Goal: Task Accomplishment & Management: Use online tool/utility

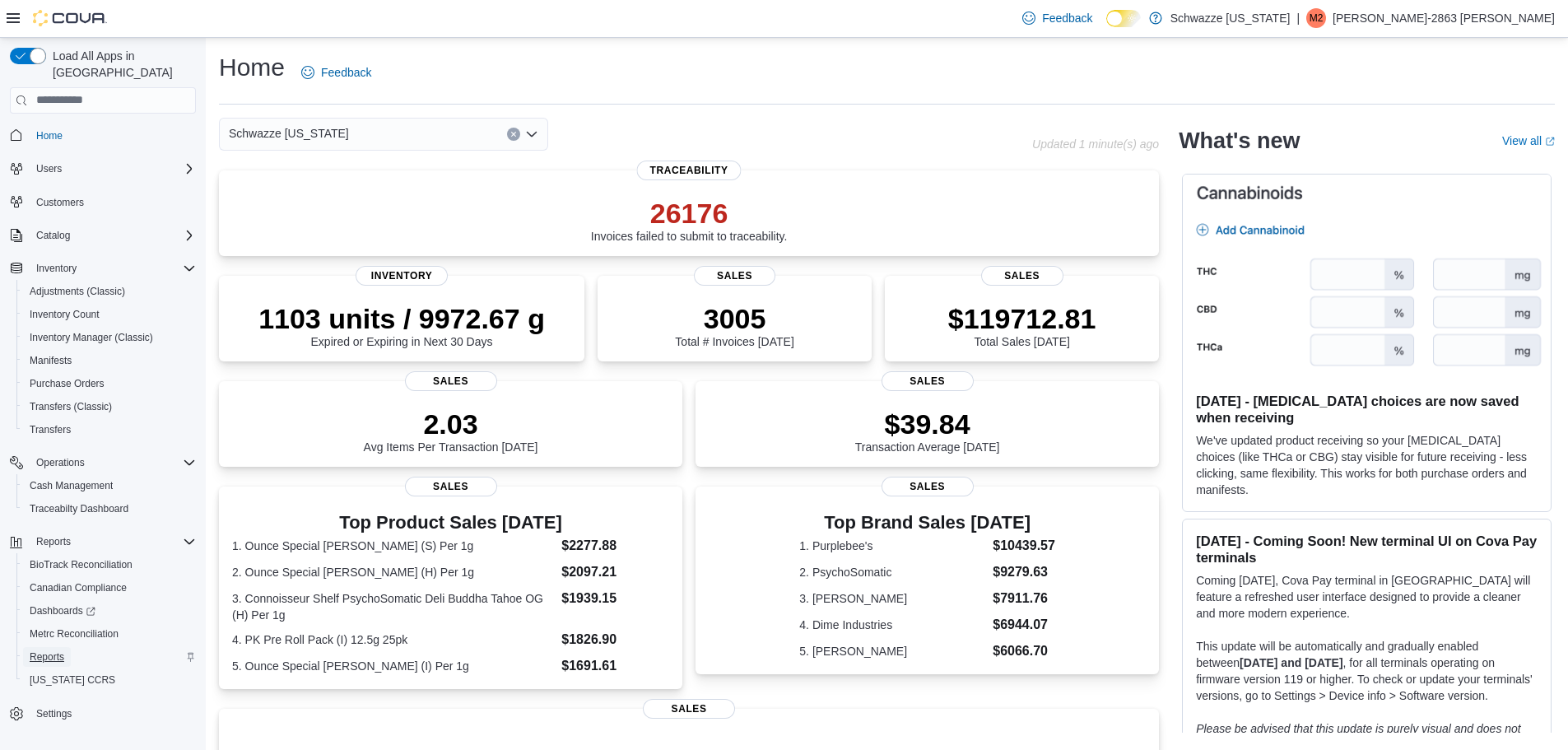
click at [67, 647] on link "Reports" at bounding box center [47, 656] width 48 height 20
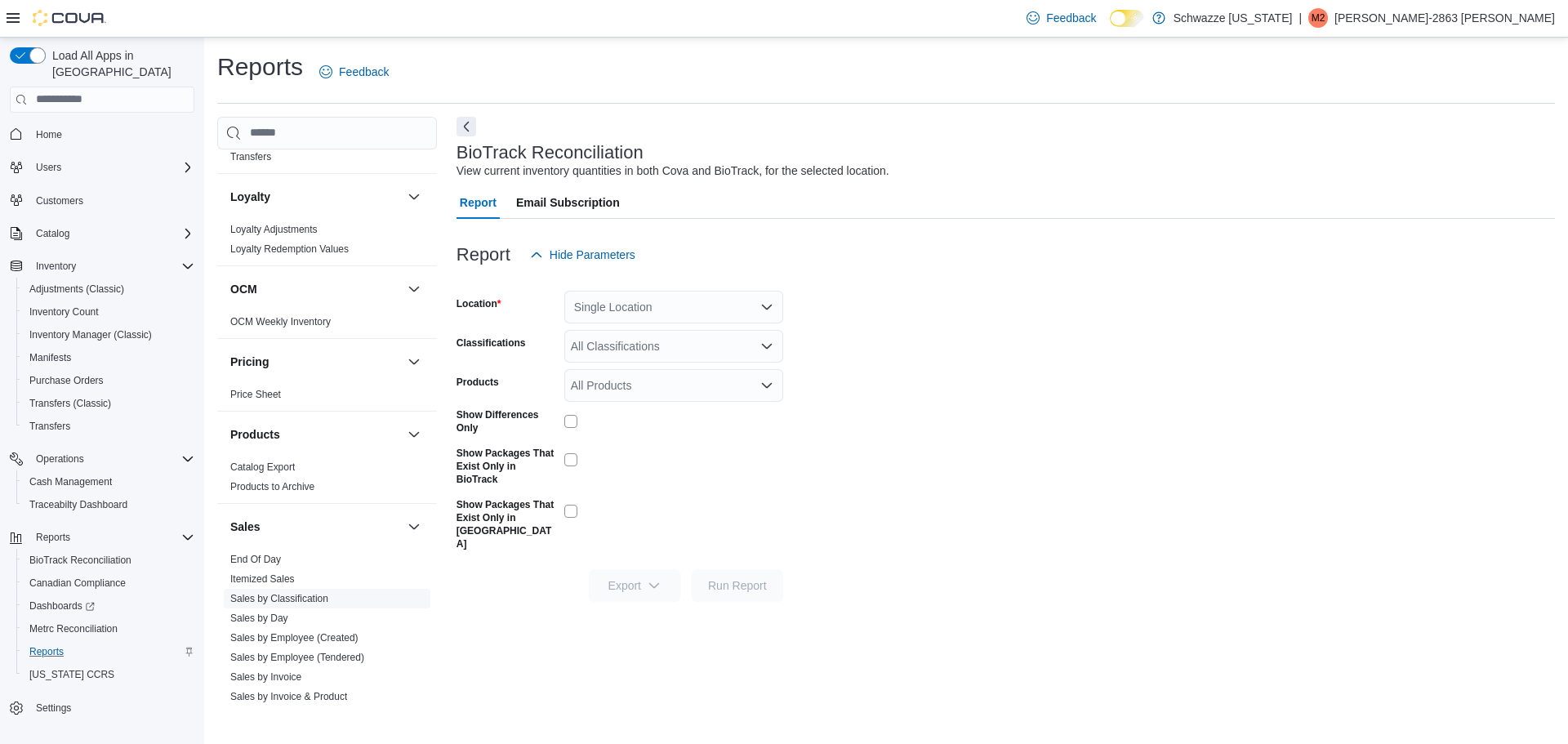
scroll to position [837, 0]
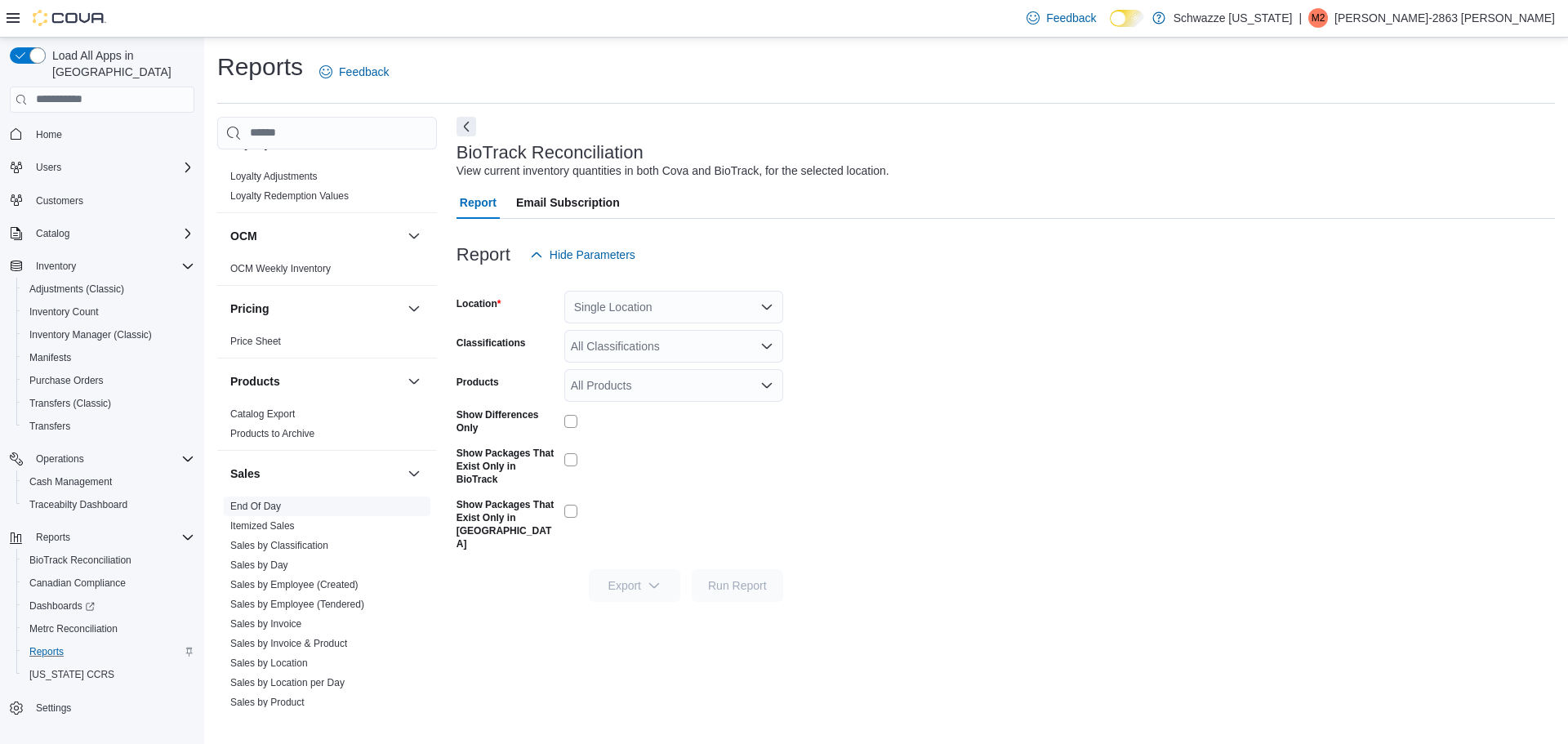
click at [269, 505] on link "End Of Day" at bounding box center [255, 506] width 51 height 12
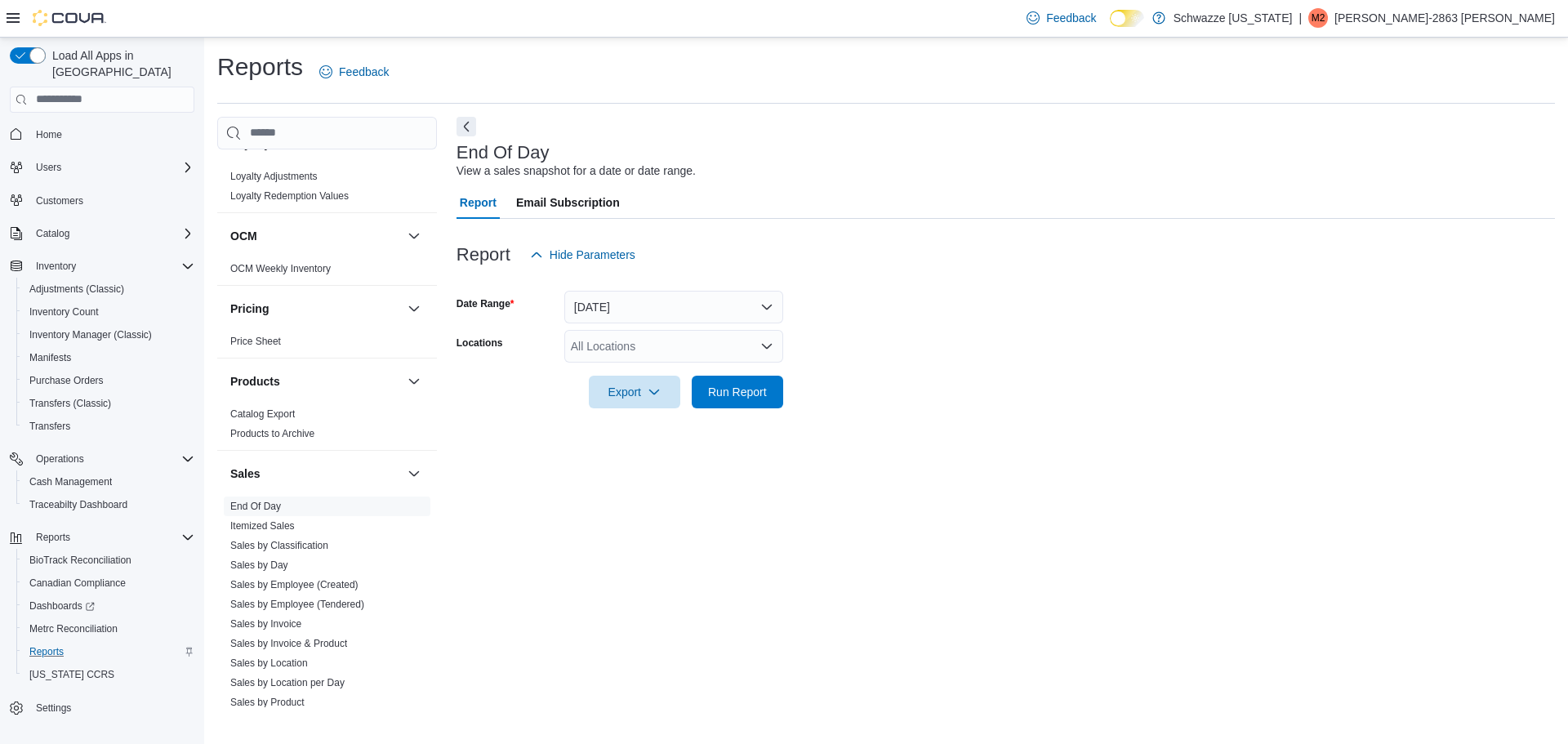
click at [637, 344] on div "All Locations" at bounding box center [673, 346] width 219 height 33
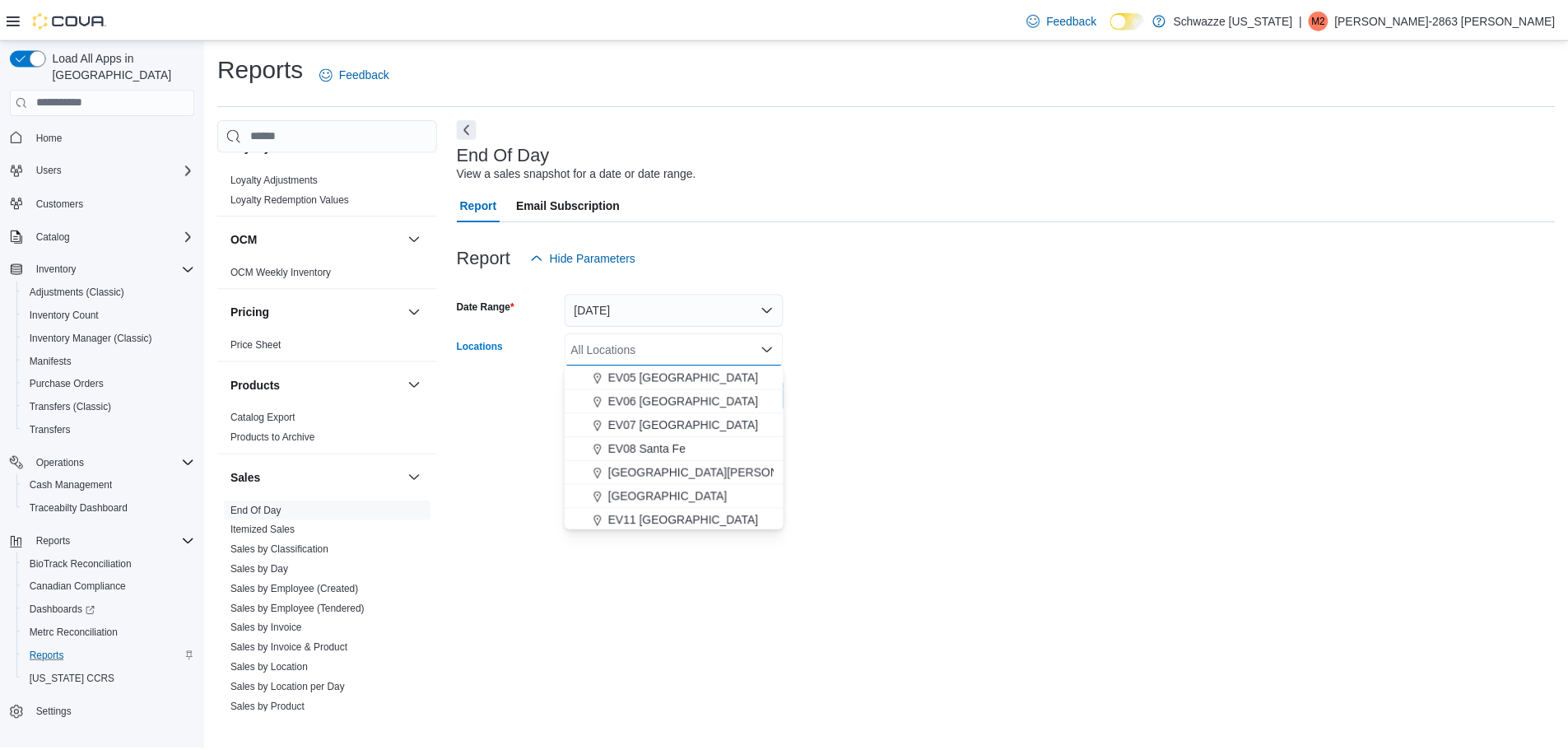
scroll to position [144, 0]
click at [692, 422] on span "EV07 [GEOGRAPHIC_DATA]" at bounding box center [688, 424] width 151 height 16
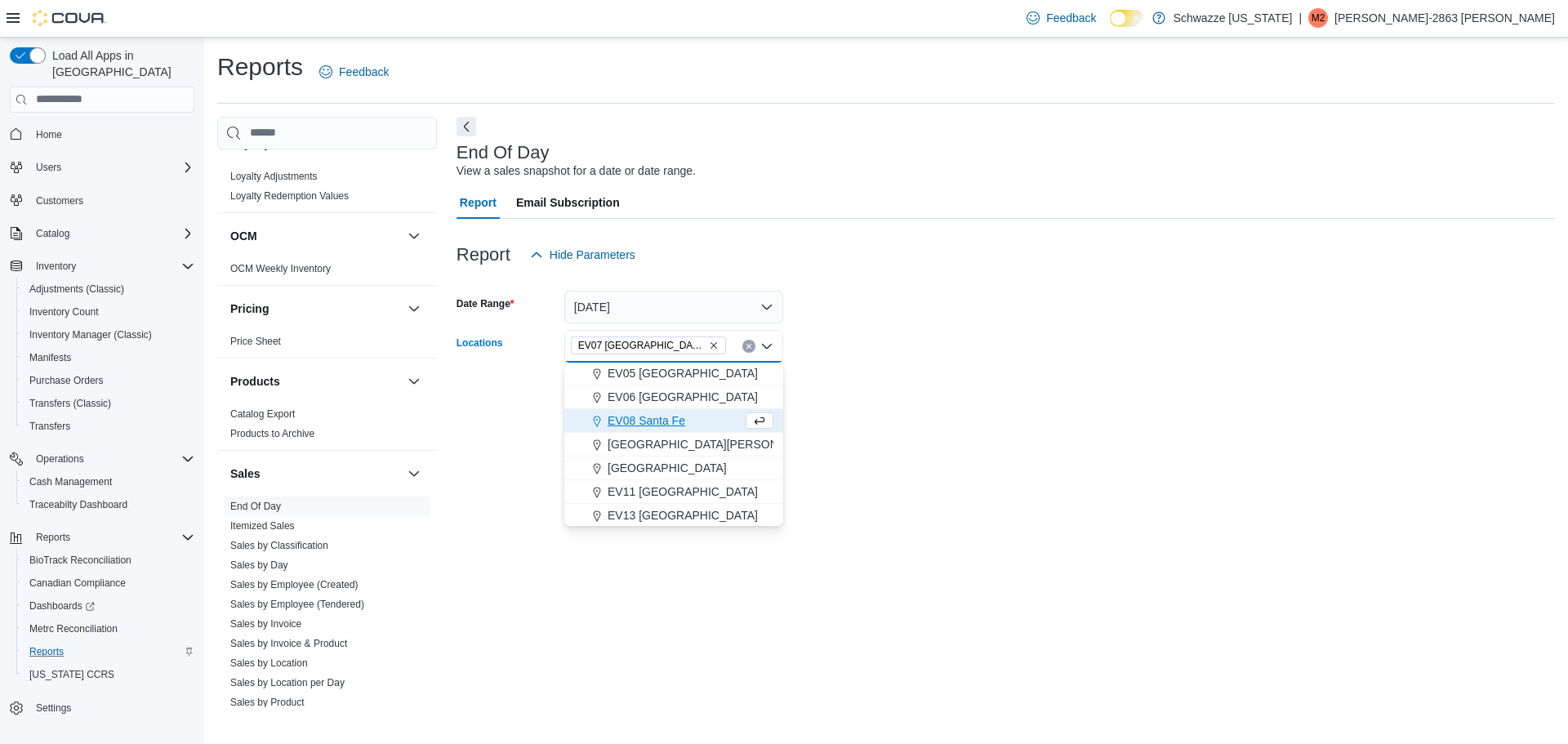
click at [837, 428] on div "End Of Day View a sales snapshot for a date or date range. Report Email Subscri…" at bounding box center [1006, 412] width 1099 height 591
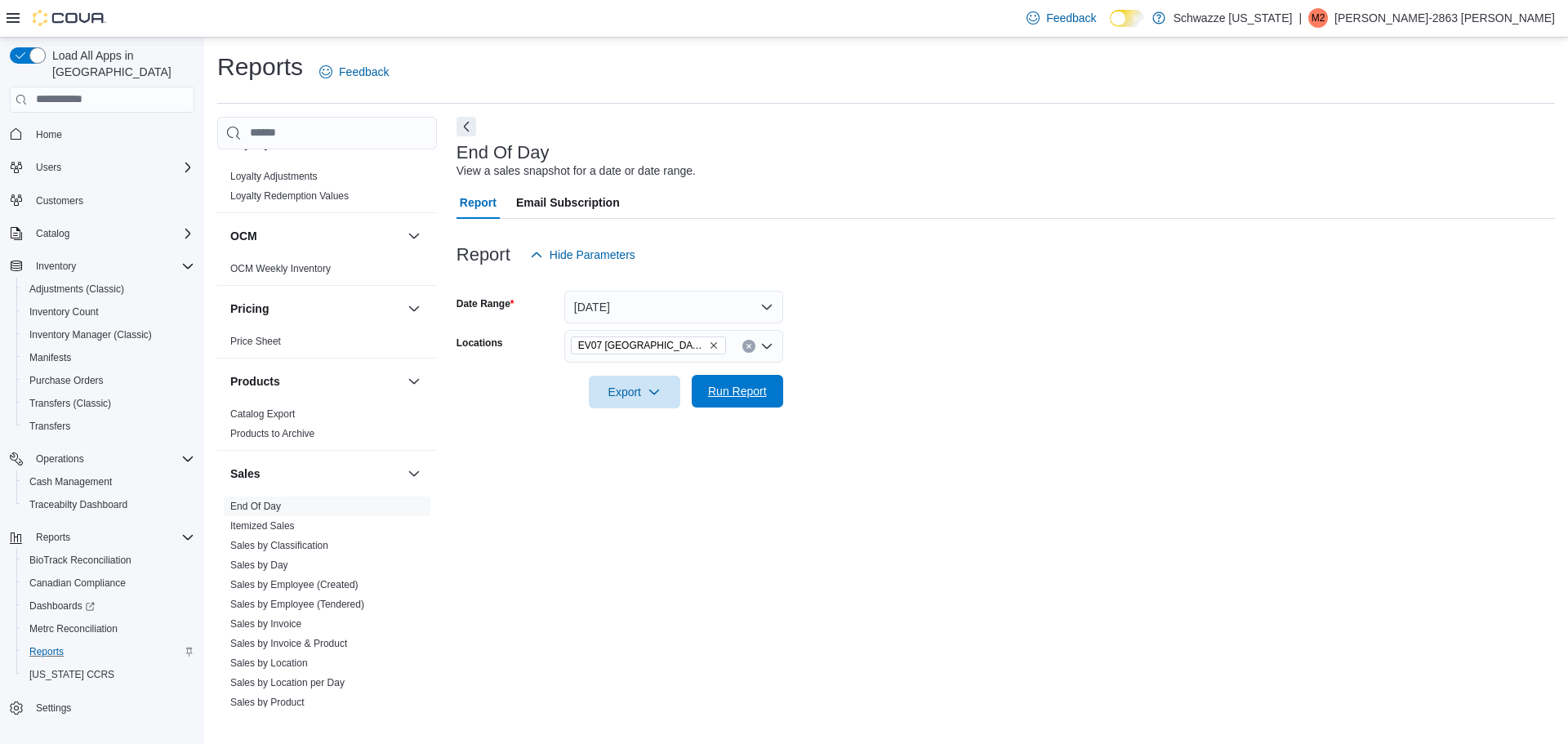
click at [753, 405] on span "Run Report" at bounding box center [737, 391] width 72 height 33
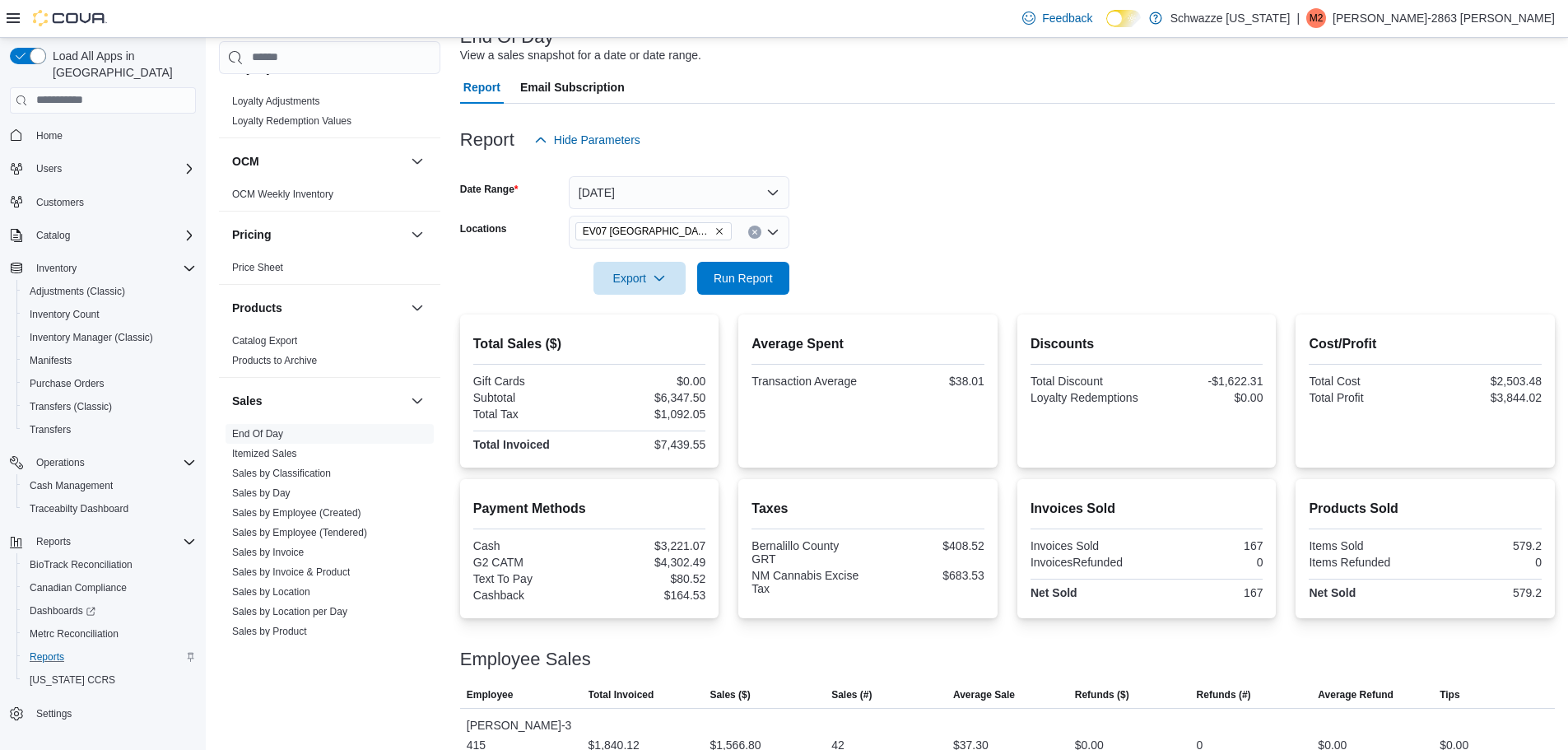
scroll to position [398, 0]
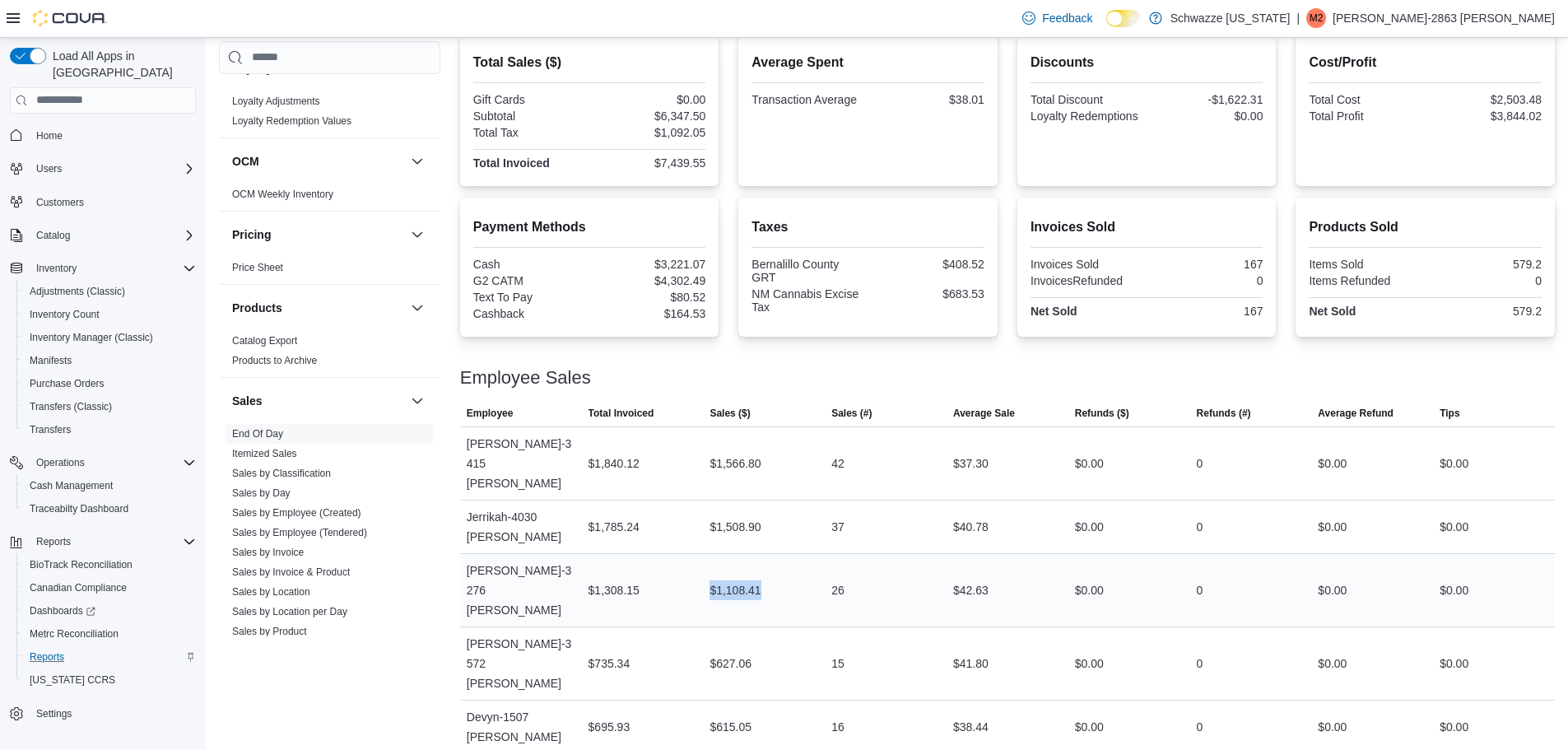
drag, startPoint x: 714, startPoint y: 521, endPoint x: 810, endPoint y: 520, distance: 96.0
click at [810, 574] on div "$1,108.41" at bounding box center [764, 590] width 121 height 33
drag, startPoint x: 832, startPoint y: 688, endPoint x: 908, endPoint y: 703, distance: 77.5
click at [908, 703] on tbody "Employee [PERSON_NAME]-3415 [PERSON_NAME] Total Invoiced $1,840.12 Sales ($) $1…" at bounding box center [1008, 680] width 1095 height 507
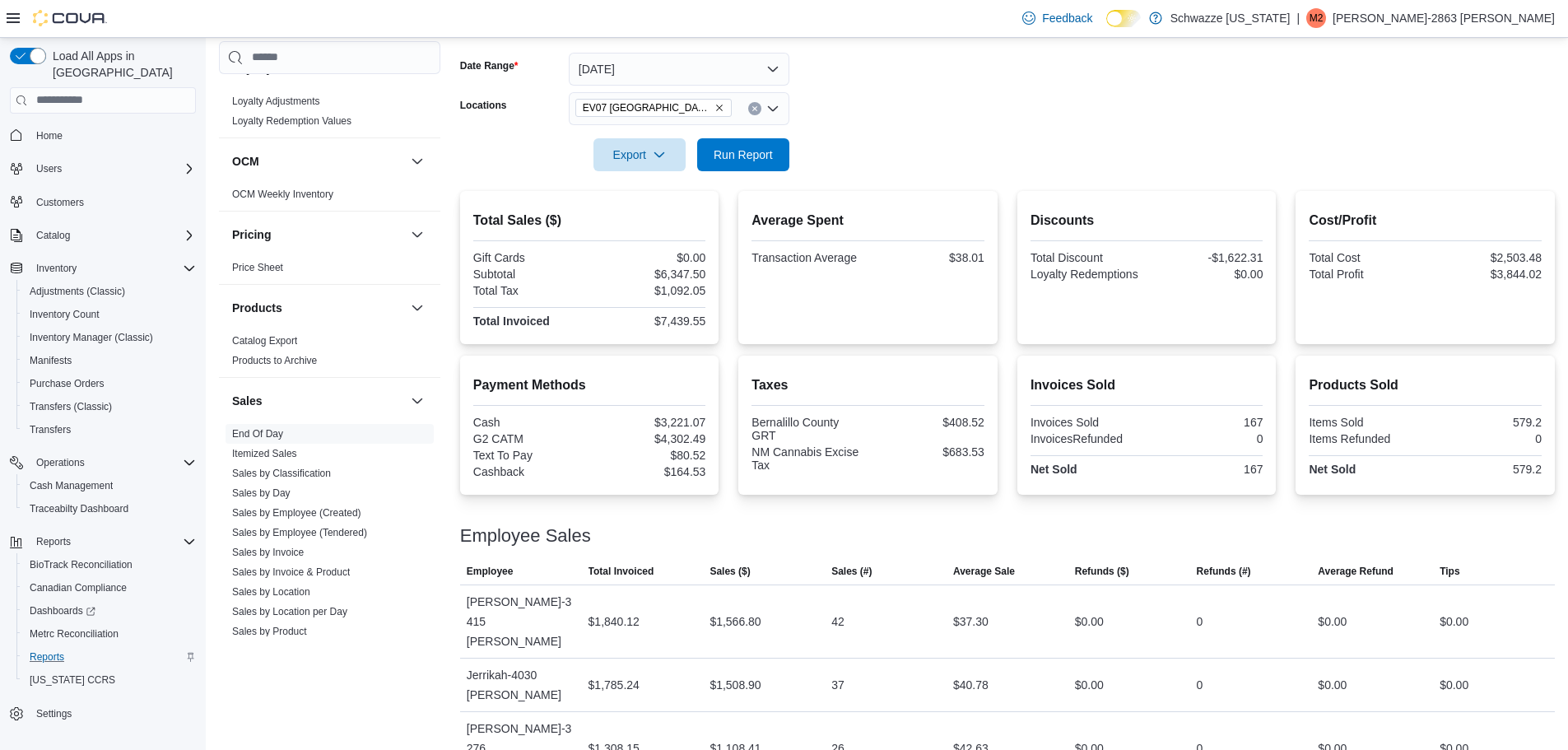
scroll to position [0, 0]
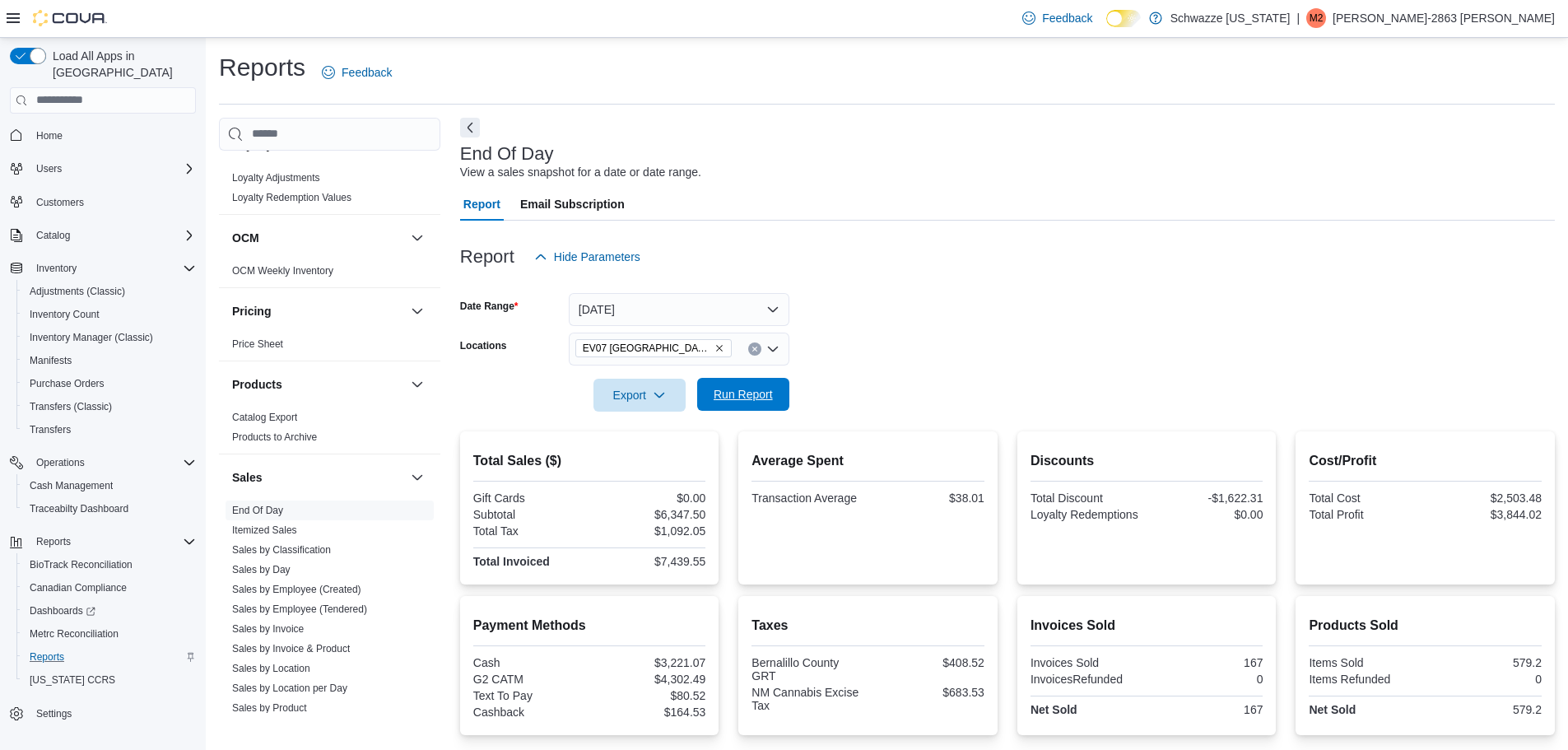
click at [733, 406] on span "Run Report" at bounding box center [743, 394] width 73 height 33
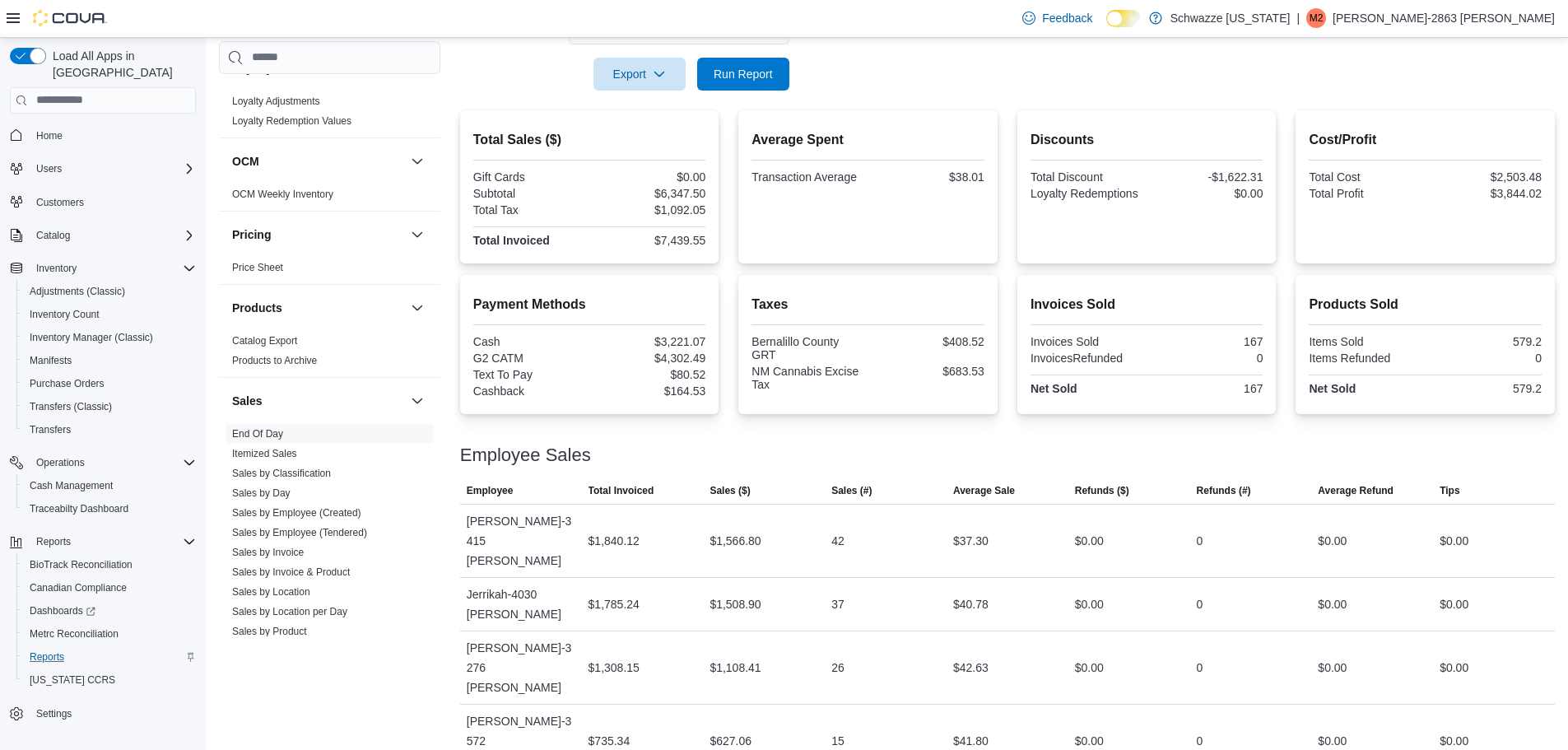
scroll to position [90, 0]
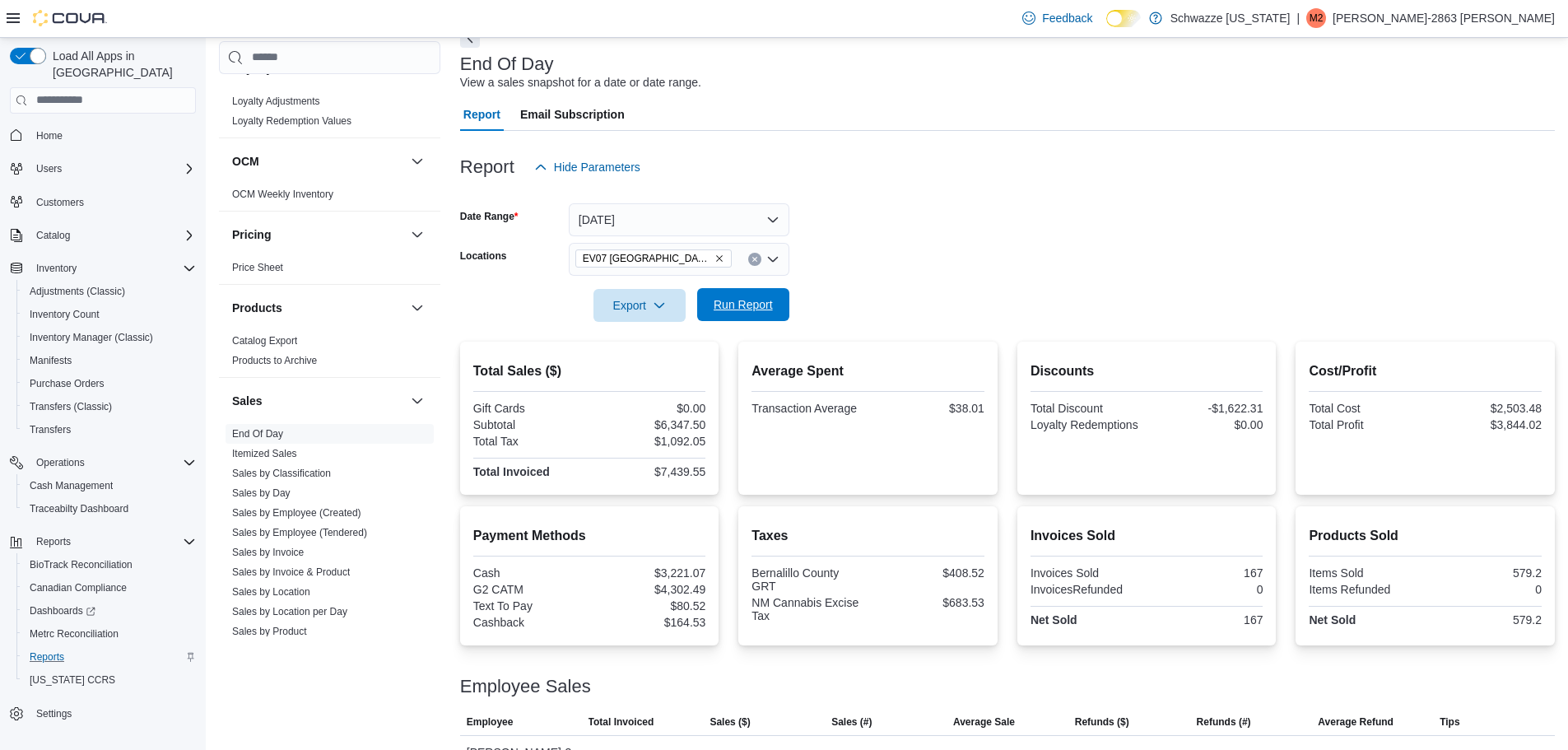
click at [751, 314] on span "Run Report" at bounding box center [743, 304] width 73 height 33
click at [991, 317] on form "Date Range [DATE] Locations [GEOGRAPHIC_DATA] [GEOGRAPHIC_DATA] Export Run Repo…" at bounding box center [1008, 253] width 1095 height 138
click at [705, 232] on button "[DATE]" at bounding box center [678, 219] width 220 height 33
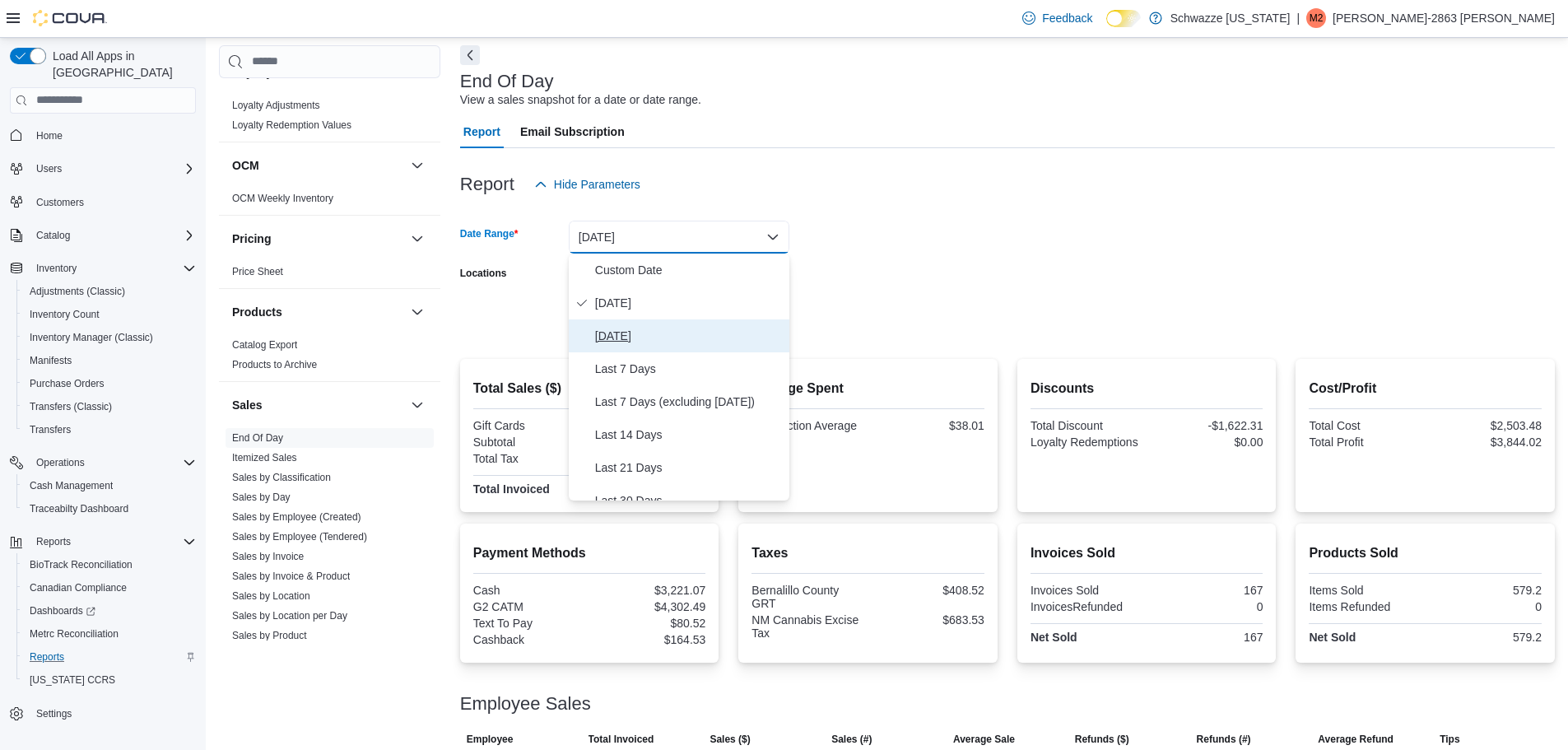
click at [646, 322] on button "[DATE]" at bounding box center [678, 335] width 220 height 33
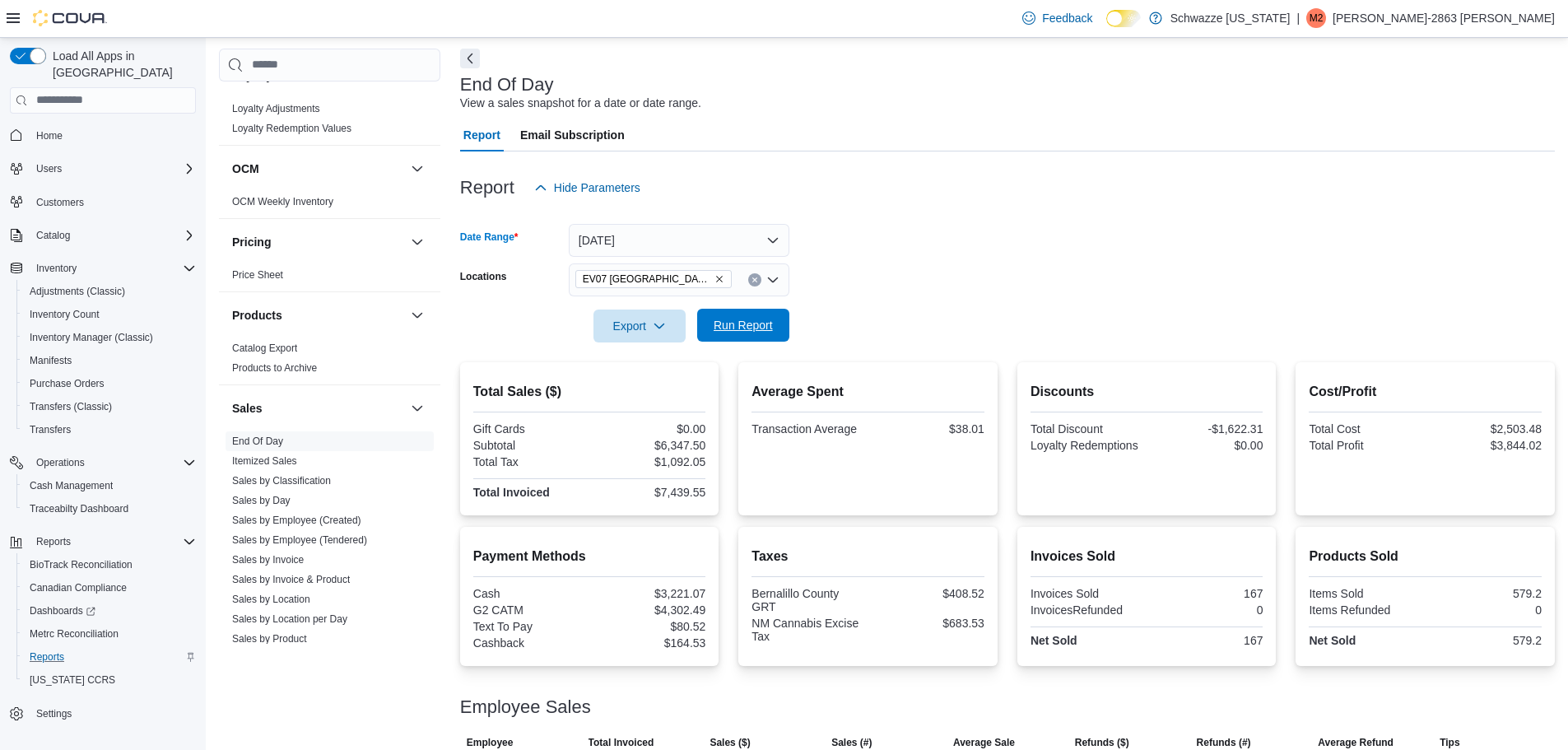
click at [761, 325] on span "Run Report" at bounding box center [743, 325] width 59 height 16
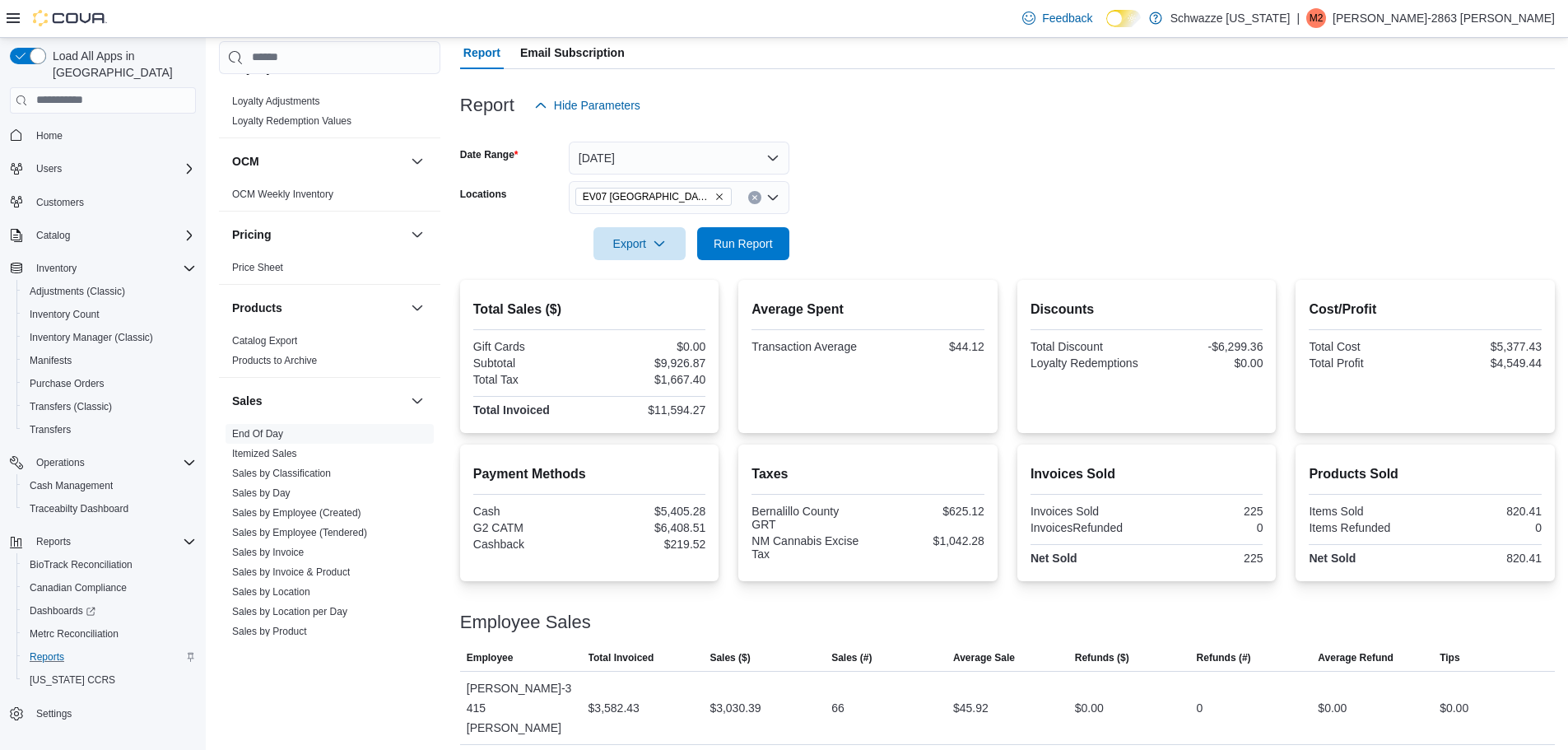
scroll to position [308, 0]
